Goal: Use online tool/utility: Utilize a website feature to perform a specific function

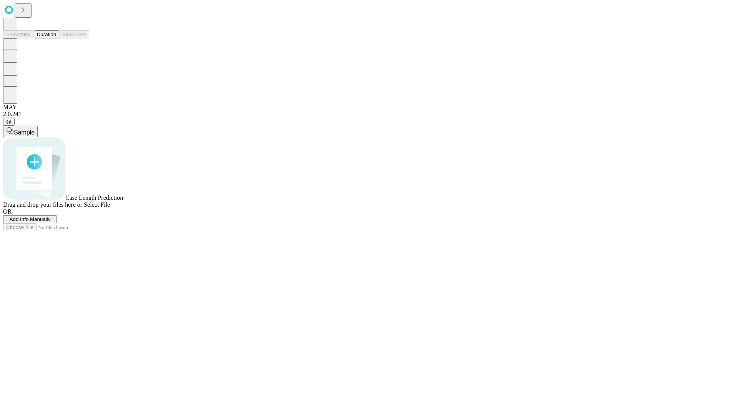
click at [56, 38] on button "Duration" at bounding box center [46, 34] width 25 height 8
click at [51, 222] on span "Add Info Manually" at bounding box center [30, 219] width 41 height 6
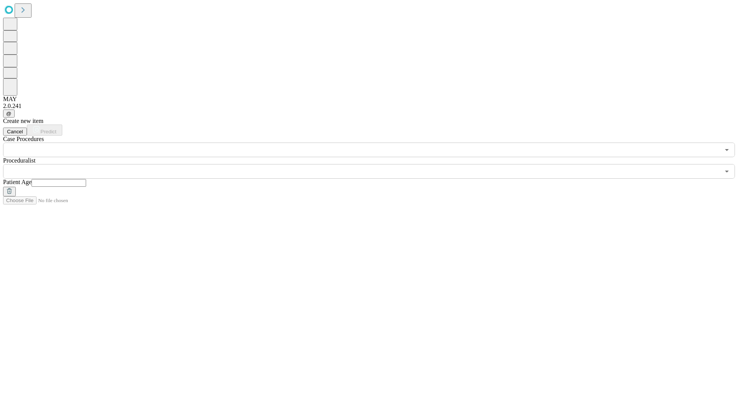
click at [86, 179] on input "text" at bounding box center [59, 183] width 55 height 8
type input "**"
click at [374, 164] on input "text" at bounding box center [361, 171] width 717 height 15
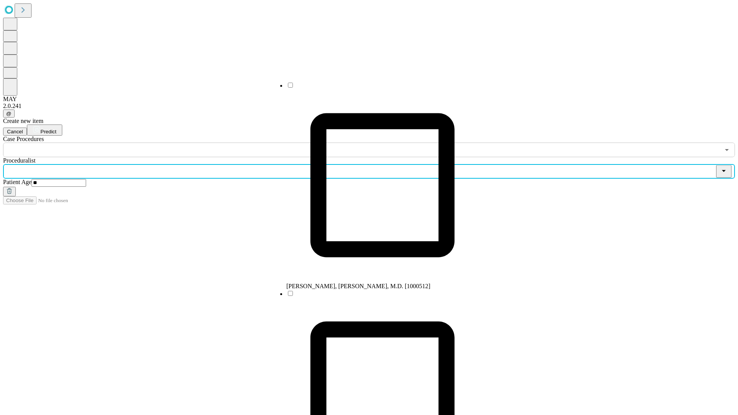
click at [375, 88] on li "[PERSON_NAME], [PERSON_NAME], M.D. [1000512]" at bounding box center [382, 186] width 192 height 208
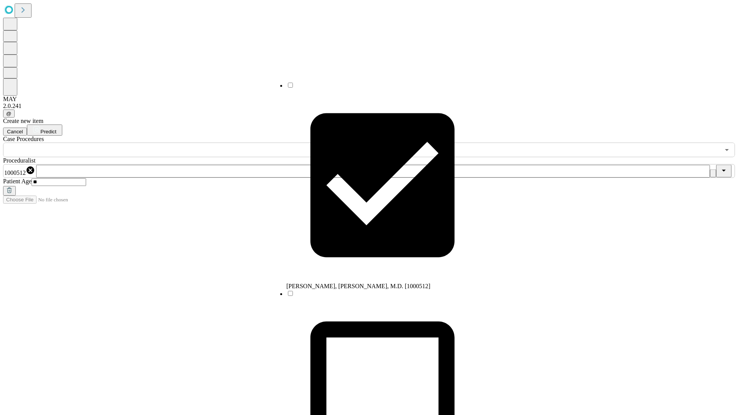
click at [161, 143] on input "text" at bounding box center [361, 150] width 717 height 15
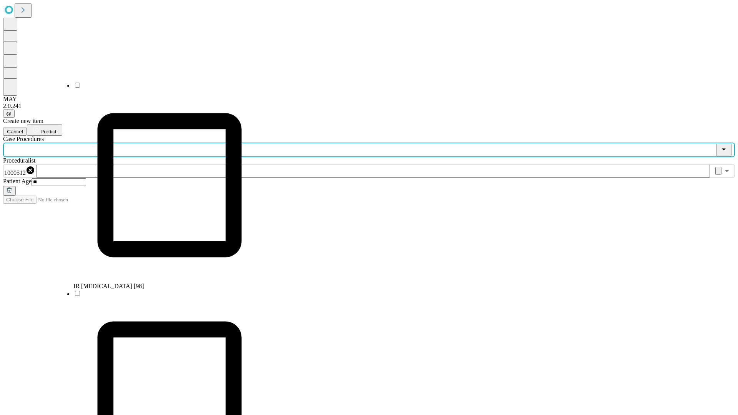
click at [162, 88] on li "IR [MEDICAL_DATA] [98]" at bounding box center [169, 186] width 192 height 208
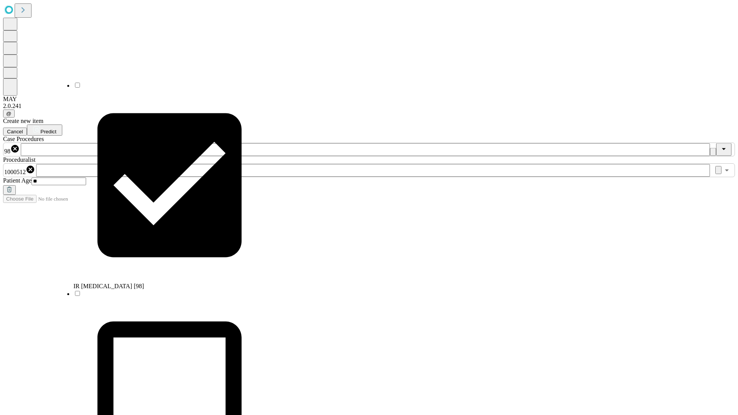
click at [56, 129] on span "Predict" at bounding box center [48, 132] width 16 height 6
